Goal: Task Accomplishment & Management: Manage account settings

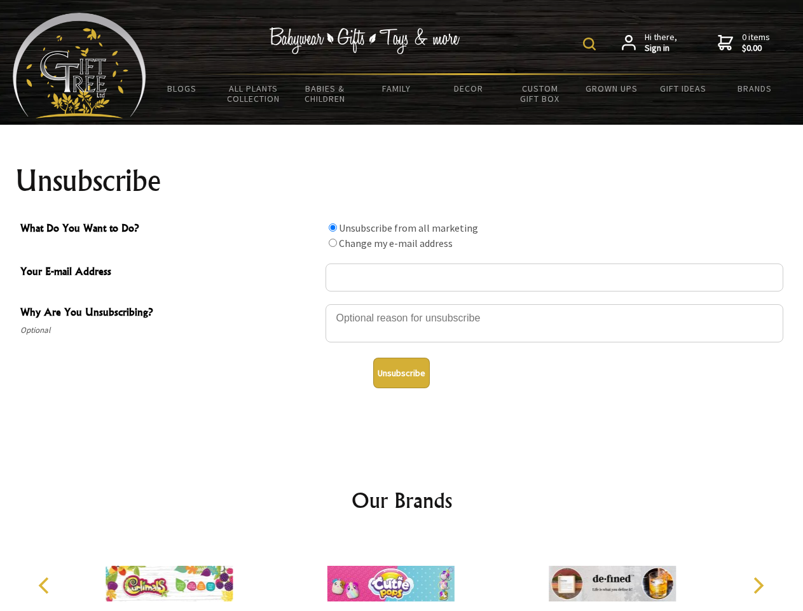
click at [592, 44] on img at bounding box center [589, 44] width 13 height 13
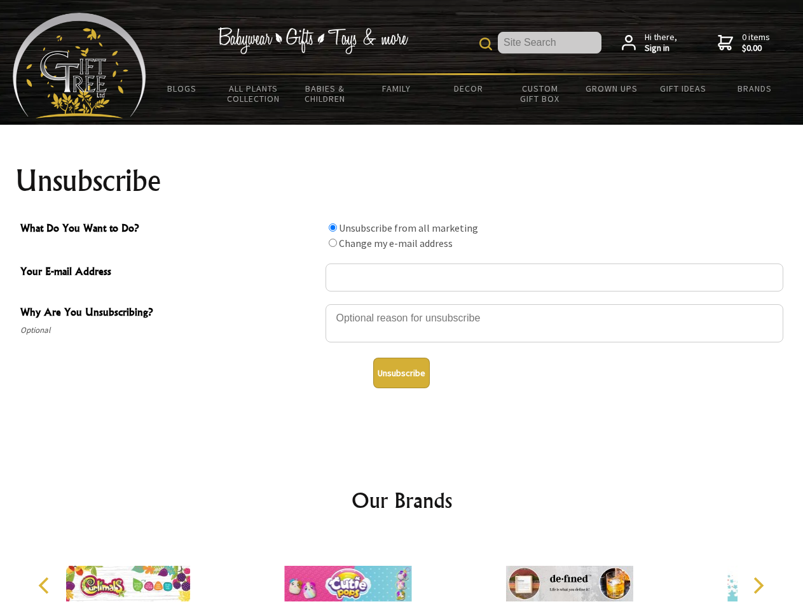
click at [402, 303] on div at bounding box center [555, 325] width 458 height 45
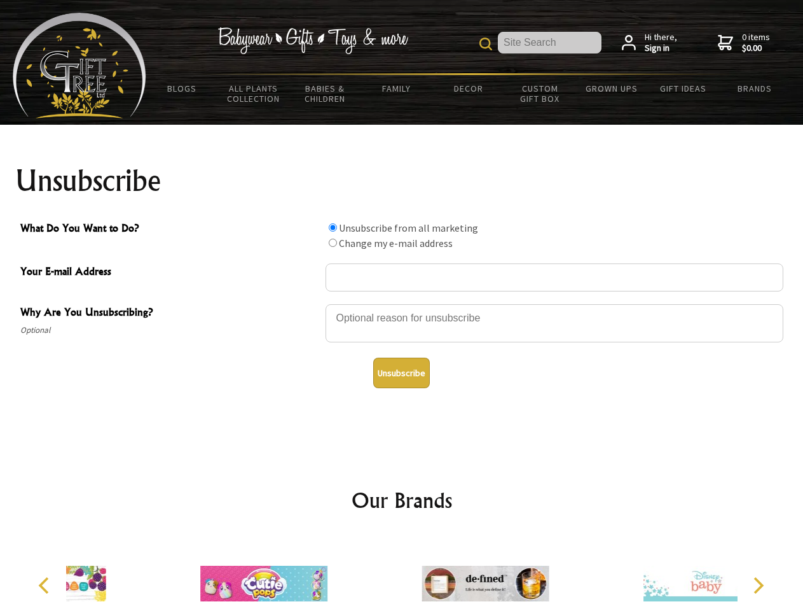
click at [333, 227] on input "What Do You Want to Do?" at bounding box center [333, 227] width 8 height 8
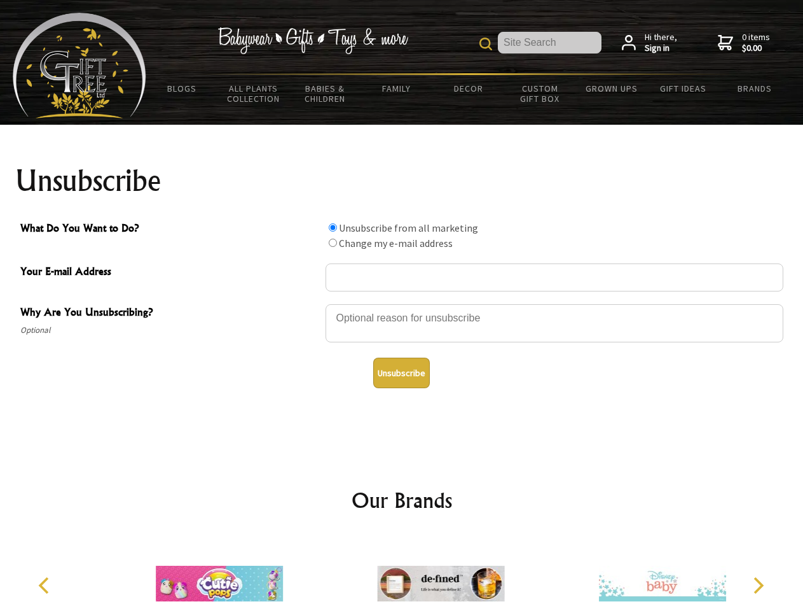
click at [333, 242] on input "What Do You Want to Do?" at bounding box center [333, 243] width 8 height 8
radio input "true"
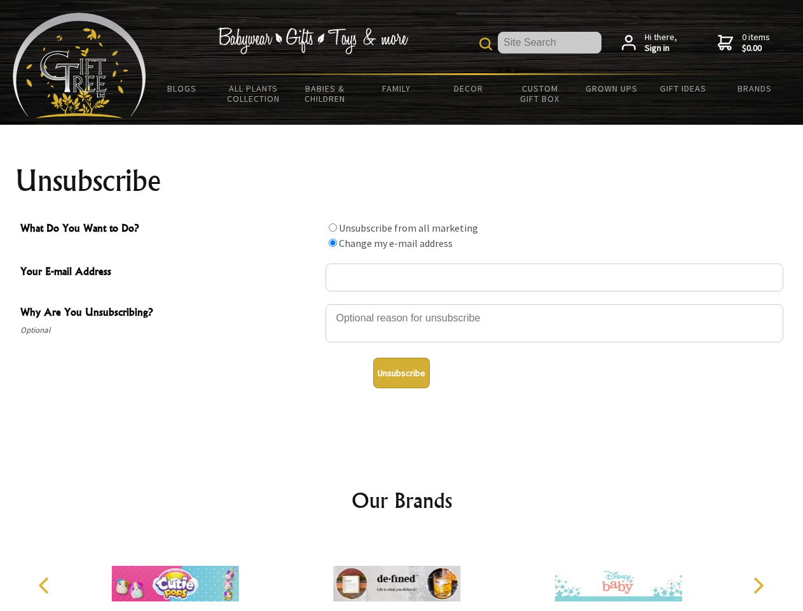
click at [401, 373] on button "Unsubscribe" at bounding box center [401, 373] width 57 height 31
click at [46, 585] on icon "Previous" at bounding box center [45, 585] width 17 height 17
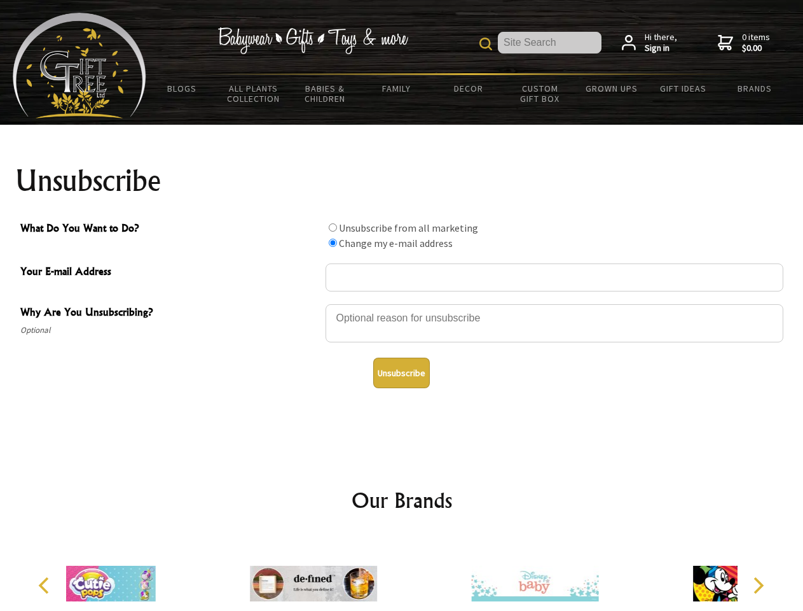
click at [758, 585] on icon "Next" at bounding box center [757, 585] width 17 height 17
